Goal: Task Accomplishment & Management: Use online tool/utility

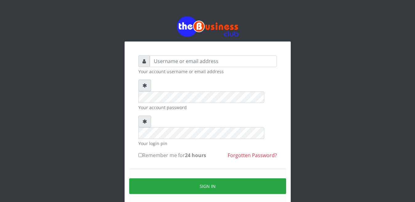
type input "happinesschidera20@gmail.com"
click at [140, 152] on label "Remember me for 24 hours" at bounding box center [172, 155] width 68 height 7
click at [140, 153] on input "Remember me for 24 hours" at bounding box center [140, 155] width 4 height 4
checkbox input "true"
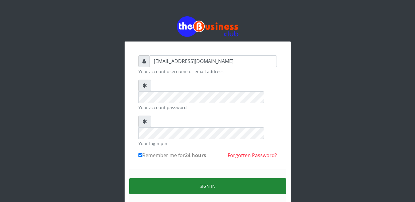
click at [196, 178] on button "Sign in" at bounding box center [207, 186] width 157 height 16
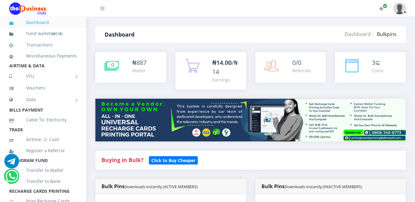
scroll to position [363, 0]
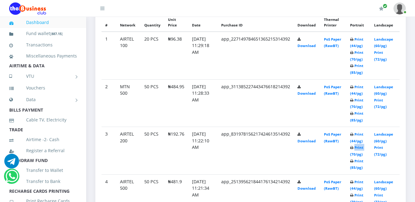
drag, startPoint x: 0, startPoint y: 0, endPoint x: 358, endPoint y: 143, distance: 385.8
click at [358, 143] on td "Print (44/pg) Print (70/pg) Print (85/pg)" at bounding box center [358, 151] width 24 height 48
click at [358, 144] on td "Print (44/pg) Print (70/pg) Print (85/pg)" at bounding box center [358, 151] width 24 height 48
click at [353, 146] on icon at bounding box center [351, 148] width 3 height 4
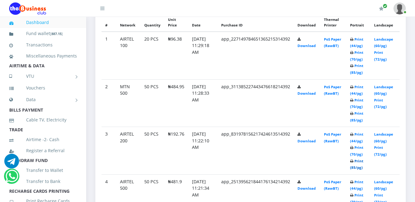
click at [358, 159] on link "Print (85/pg)" at bounding box center [356, 164] width 13 height 11
click at [357, 111] on link "Print (85/pg)" at bounding box center [356, 116] width 13 height 11
click at [357, 105] on b "Print (44/pg) Print (70/pg) Print (85/pg)" at bounding box center [356, 104] width 13 height 38
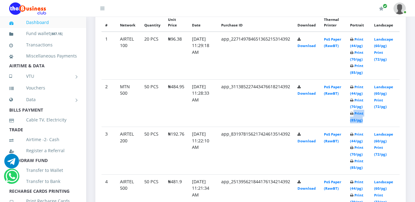
click at [357, 105] on b "Print (44/pg) Print (70/pg) Print (85/pg)" at bounding box center [356, 104] width 13 height 38
drag, startPoint x: 357, startPoint y: 105, endPoint x: 356, endPoint y: 93, distance: 12.6
click at [356, 93] on b "Print (44/pg) Print (70/pg) Print (85/pg)" at bounding box center [356, 104] width 13 height 38
click at [353, 99] on icon at bounding box center [351, 101] width 3 height 4
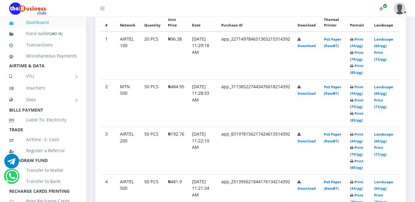
click at [353, 99] on icon at bounding box center [351, 101] width 3 height 4
click at [353, 85] on icon at bounding box center [351, 87] width 3 height 4
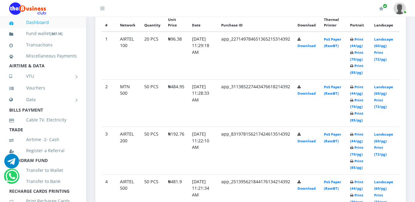
click at [357, 107] on b "Print (44/pg) Print (70/pg) Print (85/pg)" at bounding box center [356, 104] width 13 height 38
click at [357, 108] on b "Print (44/pg) Print (70/pg) Print (85/pg)" at bounding box center [356, 104] width 13 height 38
click at [351, 108] on td "Print (44/pg) Print (70/pg) Print (85/pg)" at bounding box center [358, 103] width 24 height 48
click at [353, 112] on icon at bounding box center [351, 114] width 3 height 4
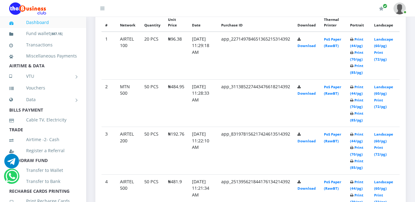
click at [353, 99] on icon at bounding box center [351, 101] width 3 height 4
click at [354, 96] on td "Print (44/pg) Print (70/pg) Print (85/pg)" at bounding box center [358, 103] width 24 height 48
click at [353, 98] on link "Print (70/pg)" at bounding box center [356, 103] width 13 height 11
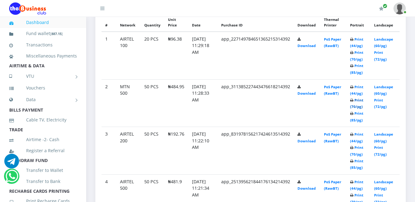
click at [353, 98] on link "Print (70/pg)" at bounding box center [356, 103] width 13 height 11
click at [356, 93] on b "Print (44/pg) Print (70/pg) Print (85/pg)" at bounding box center [356, 104] width 13 height 38
click at [353, 99] on icon at bounding box center [351, 101] width 3 height 4
click at [354, 96] on td "Print (44/pg) Print (70/pg) Print (85/pg)" at bounding box center [358, 103] width 24 height 48
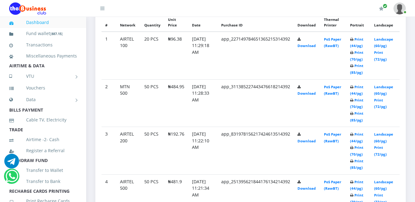
click at [354, 96] on td "Print (44/pg) Print (70/pg) Print (85/pg)" at bounding box center [358, 103] width 24 height 48
click at [357, 85] on link "Print (44/pg)" at bounding box center [356, 90] width 13 height 11
click at [357, 85] on b "Print (44/pg) Print (70/pg) Print (85/pg)" at bounding box center [356, 104] width 13 height 38
click at [358, 111] on link "Print (85/pg)" at bounding box center [356, 116] width 13 height 11
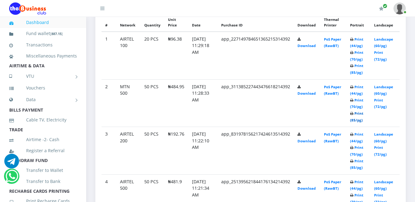
click at [358, 111] on link "Print (85/pg)" at bounding box center [356, 116] width 13 height 11
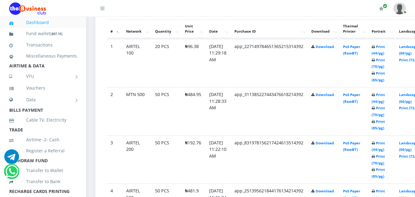
scroll to position [328, 0]
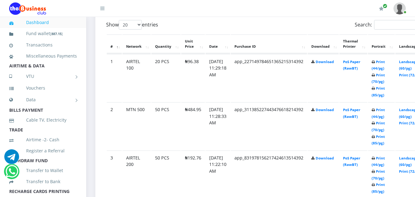
click at [375, 90] on icon at bounding box center [372, 89] width 3 height 4
click at [375, 89] on icon at bounding box center [372, 89] width 3 height 4
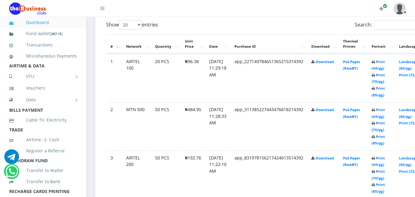
click at [375, 76] on icon at bounding box center [372, 75] width 3 height 4
click at [384, 77] on b "Print (44/pg) Print (70/pg) Print (85/pg)" at bounding box center [377, 78] width 13 height 38
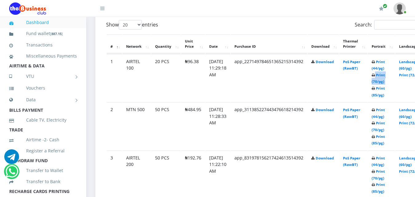
click at [384, 77] on b "Print (44/pg) Print (70/pg) Print (85/pg)" at bounding box center [377, 78] width 13 height 38
click at [383, 61] on b "Print (44/pg) Print (70/pg) Print (85/pg)" at bounding box center [377, 78] width 13 height 38
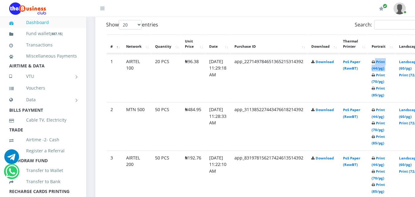
click at [383, 61] on b "Print (44/pg) Print (70/pg) Print (85/pg)" at bounding box center [377, 78] width 13 height 38
click at [384, 91] on link "Print (85/pg)" at bounding box center [377, 91] width 13 height 11
click at [384, 91] on b "Print (44/pg) Print (70/pg) Print (85/pg)" at bounding box center [377, 78] width 13 height 38
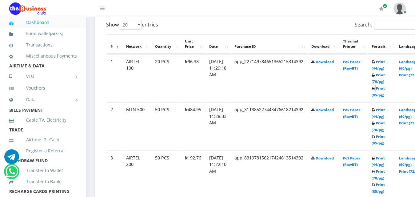
click at [384, 91] on b "Print (44/pg) Print (70/pg) Print (85/pg)" at bounding box center [377, 78] width 13 height 38
